Goal: Browse casually

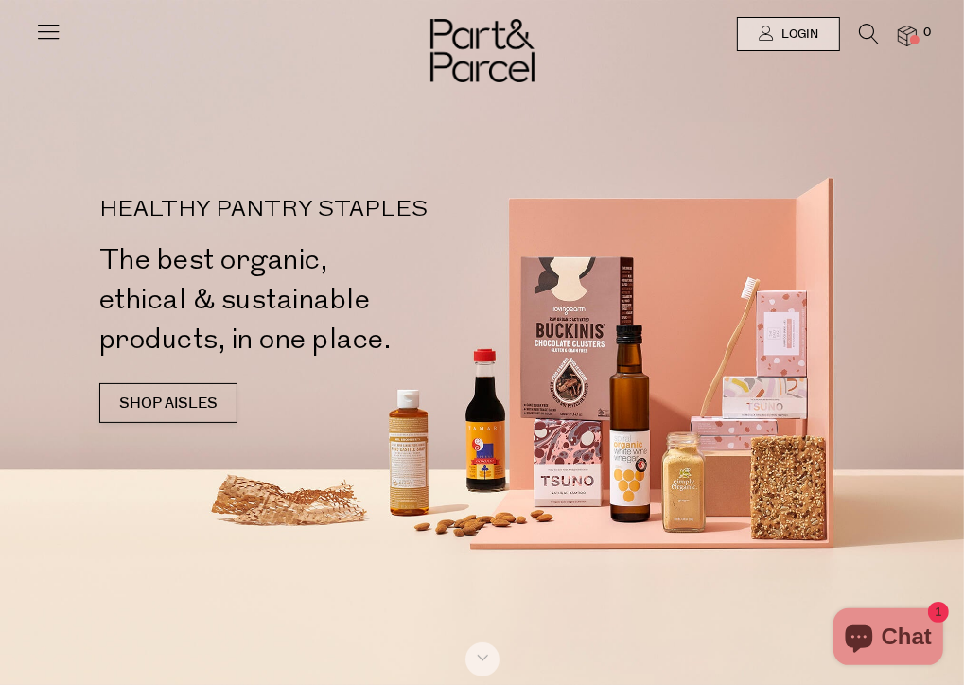
click at [246, 505] on div at bounding box center [482, 342] width 964 height 685
click at [569, 465] on div at bounding box center [482, 342] width 964 height 685
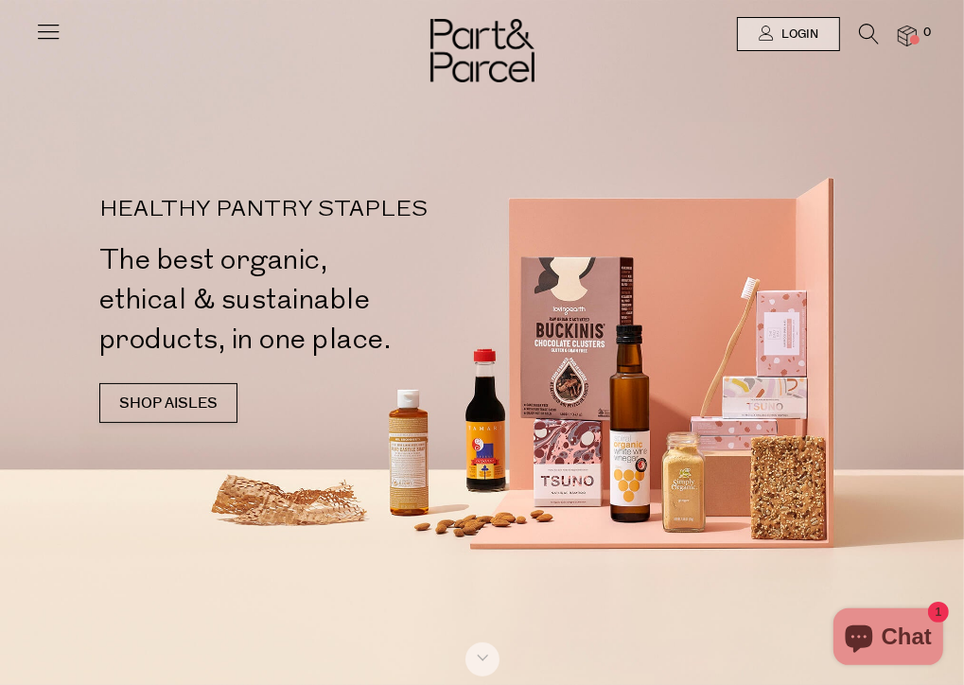
click at [569, 465] on div at bounding box center [482, 342] width 964 height 685
drag, startPoint x: 569, startPoint y: 466, endPoint x: 513, endPoint y: 336, distance: 142.0
click at [513, 336] on li "HEALTHY PANTRY STAPLES The best organic, ethical & sustainable products, in one…" at bounding box center [482, 342] width 964 height 685
click at [495, 336] on h2 "The best organic, ethical & sustainable products, in one place." at bounding box center [296, 309] width 395 height 138
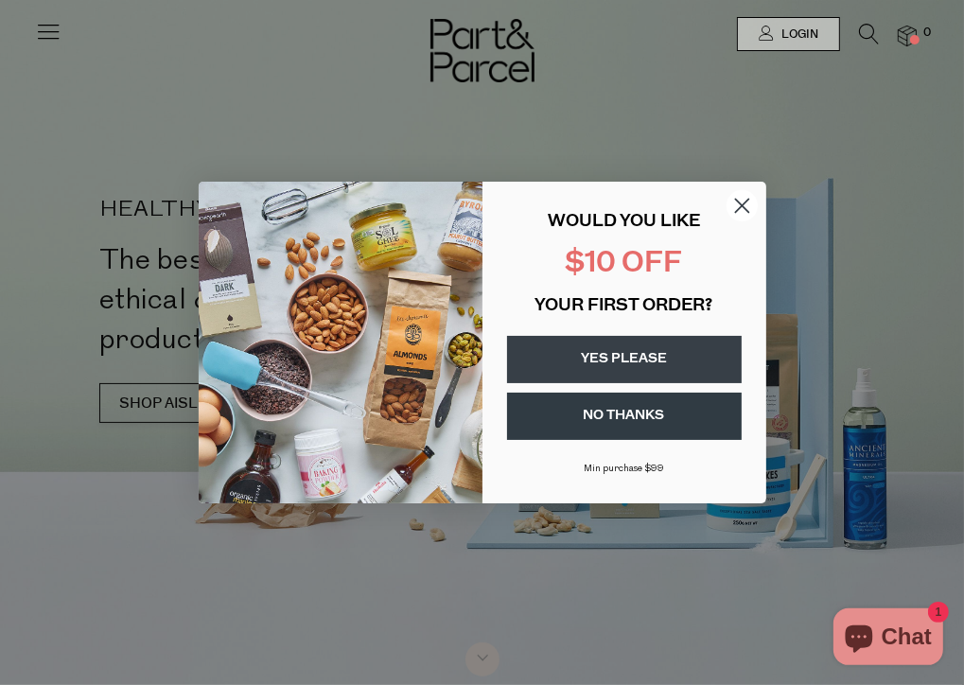
drag, startPoint x: 510, startPoint y: 336, endPoint x: 436, endPoint y: 325, distance: 74.7
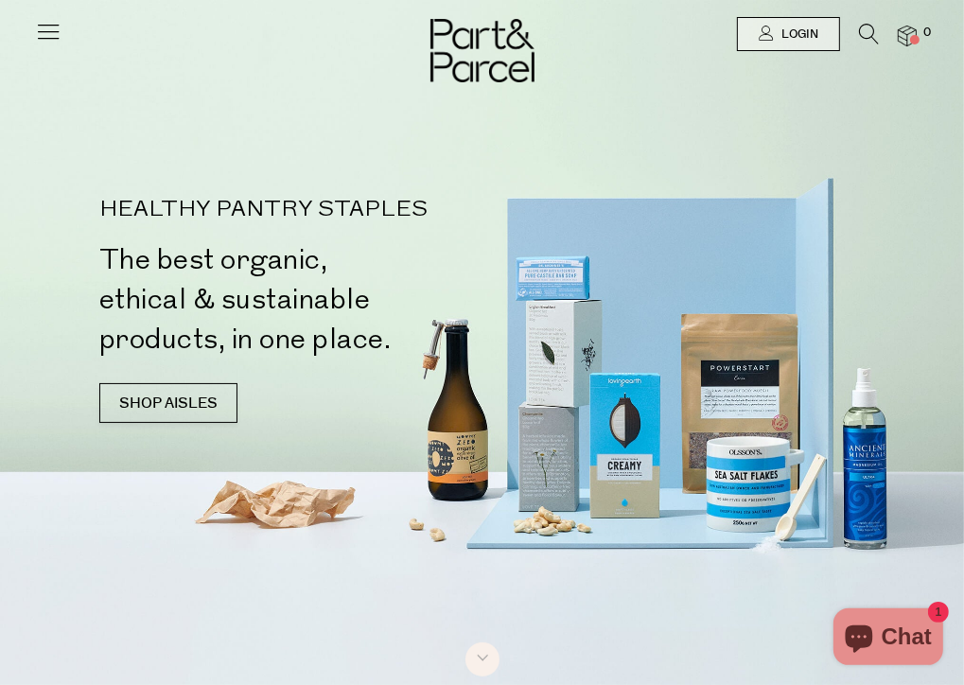
click at [311, 67] on div at bounding box center [482, 34] width 964 height 68
